Goal: Task Accomplishment & Management: Manage account settings

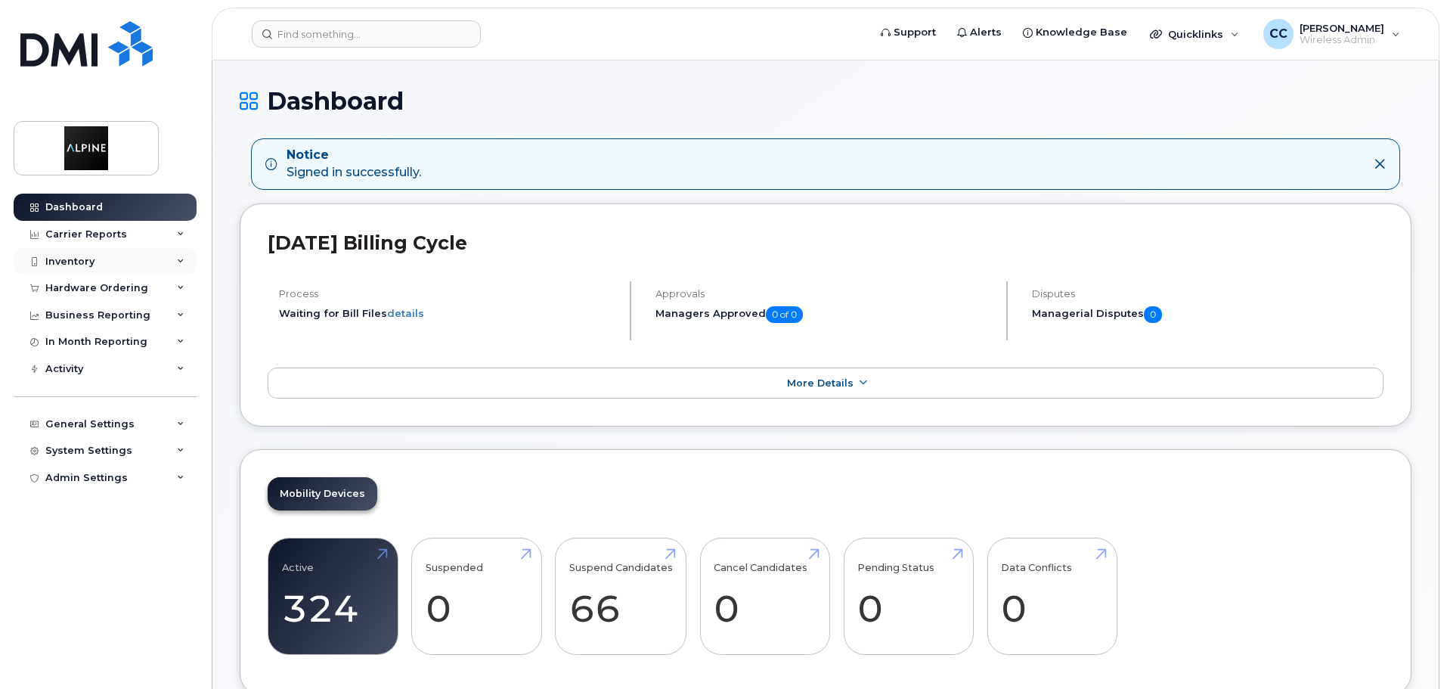
click at [100, 257] on div "Inventory" at bounding box center [105, 261] width 183 height 27
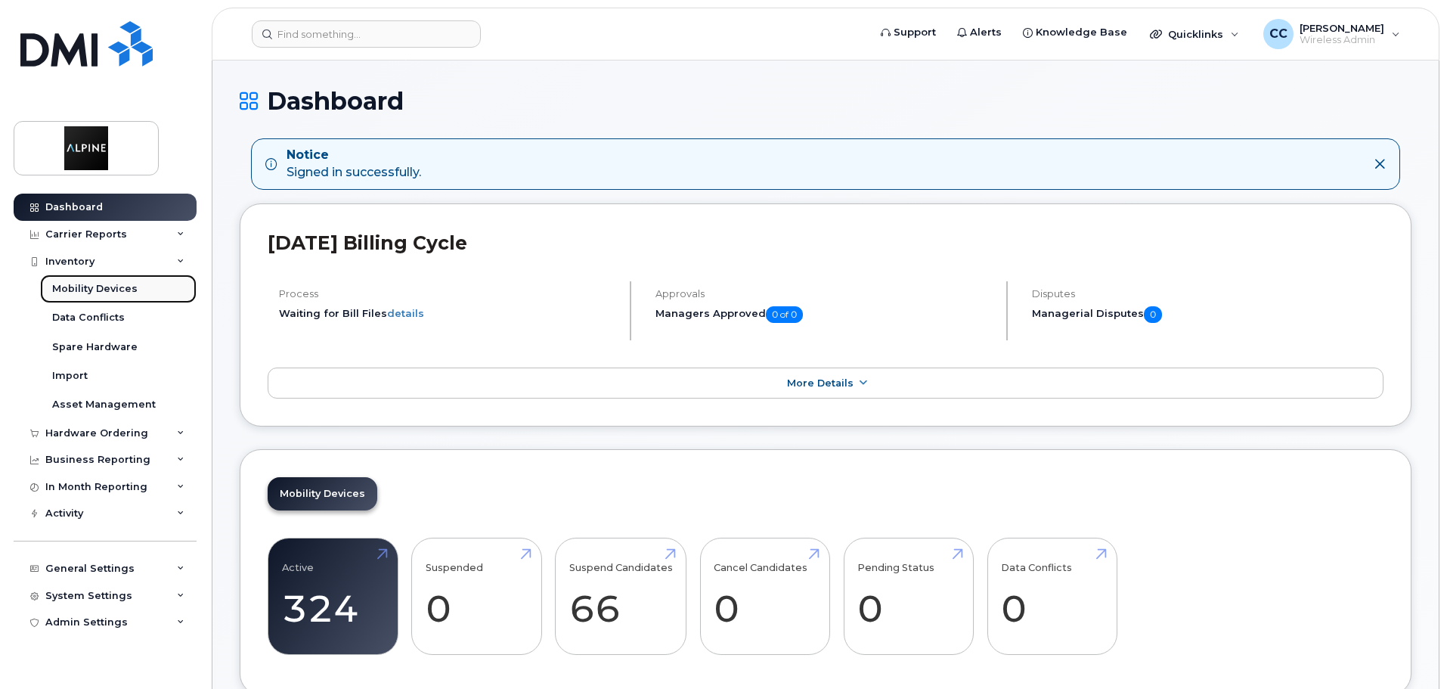
click at [119, 284] on div "Mobility Devices" at bounding box center [94, 289] width 85 height 14
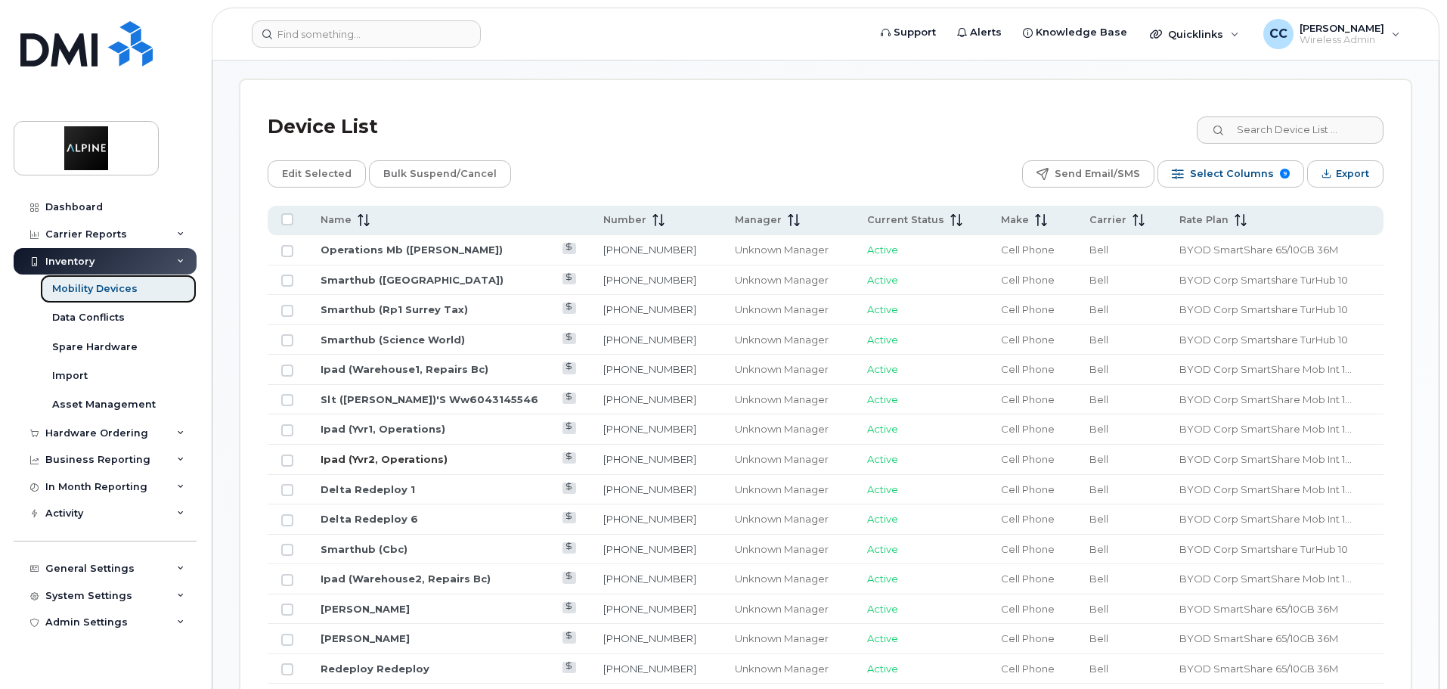
scroll to position [653, 0]
click at [407, 361] on link "Ipad (Warehouse1, Repairs Bc)" at bounding box center [405, 367] width 168 height 12
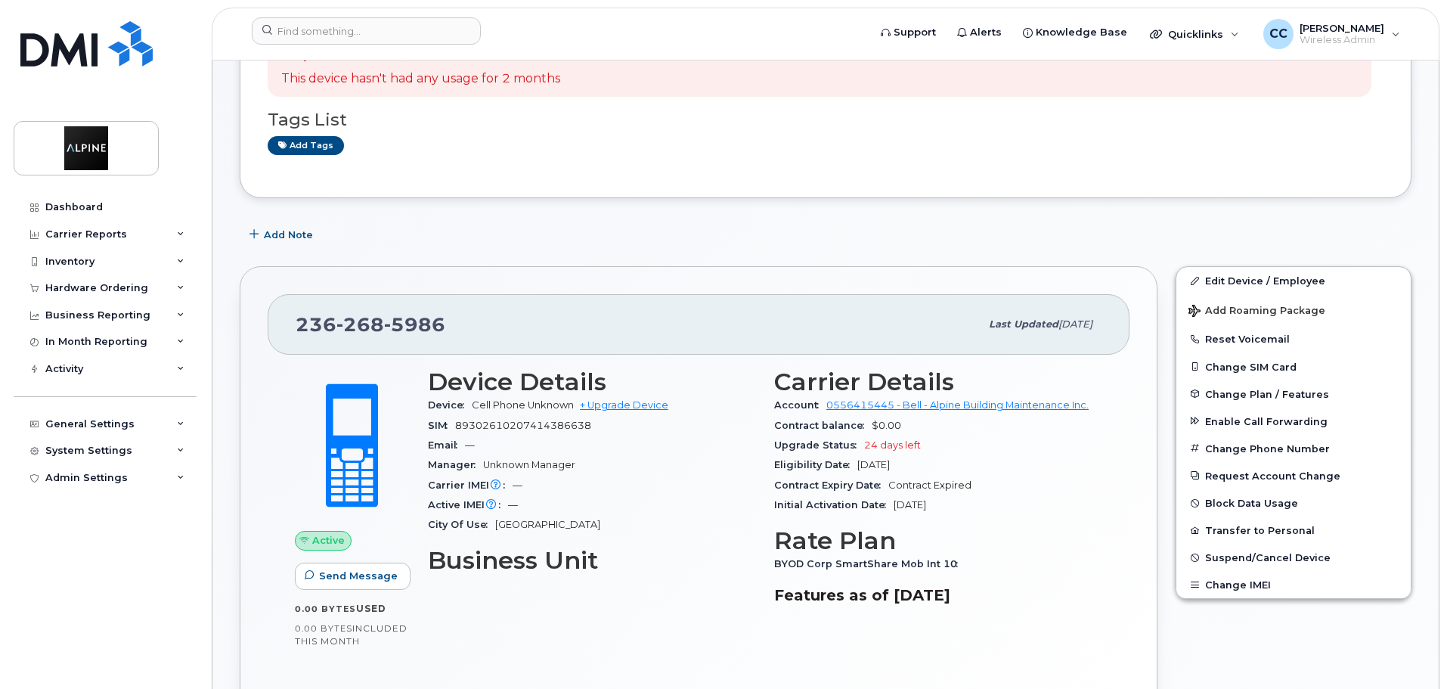
scroll to position [151, 0]
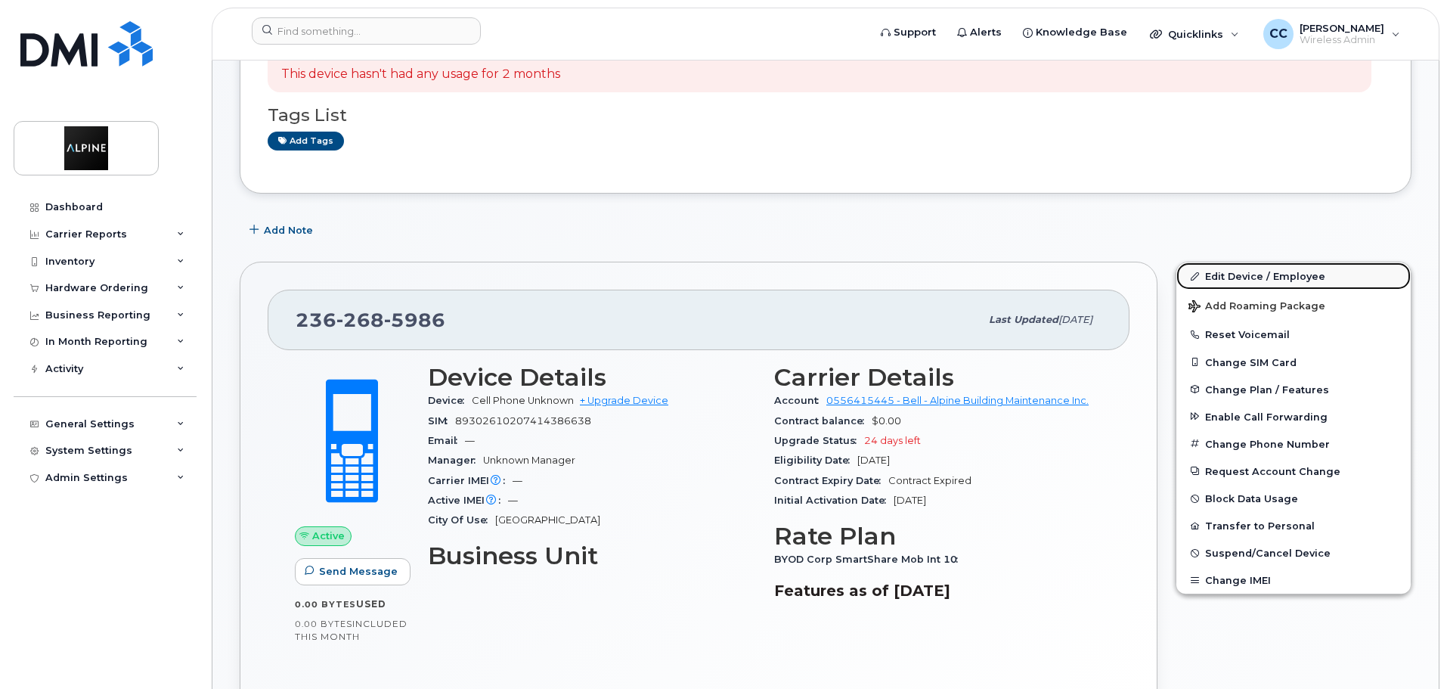
click at [1256, 274] on link "Edit Device / Employee" at bounding box center [1293, 275] width 234 height 27
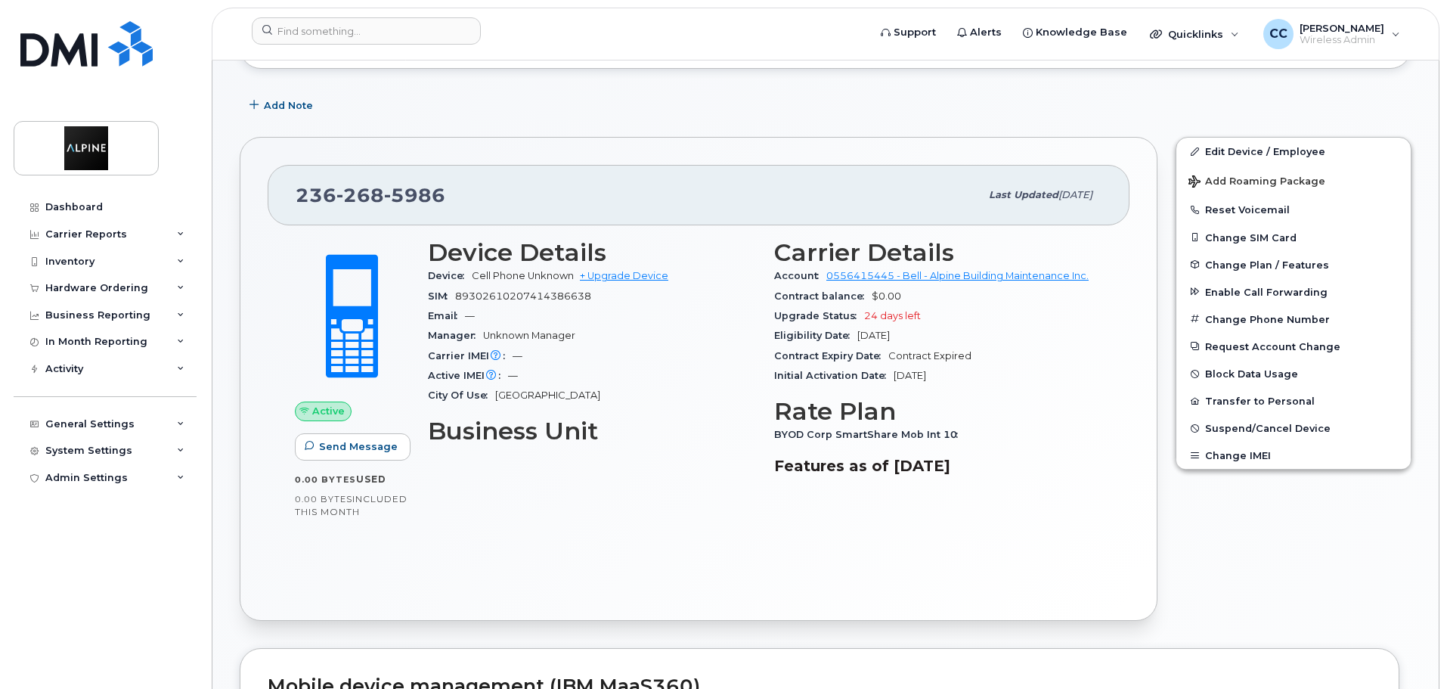
scroll to position [0, 0]
